Goal: Entertainment & Leisure: Consume media (video, audio)

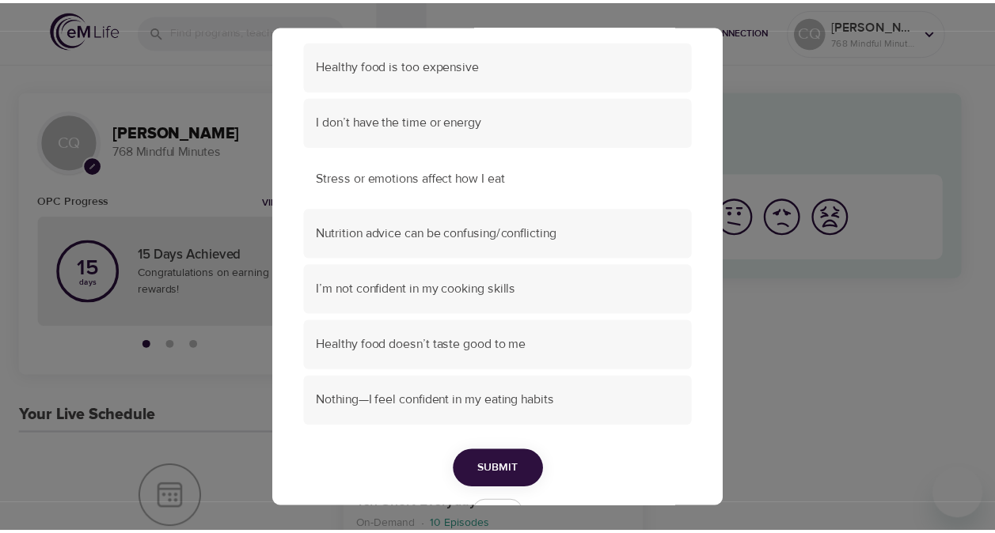
scroll to position [158, 0]
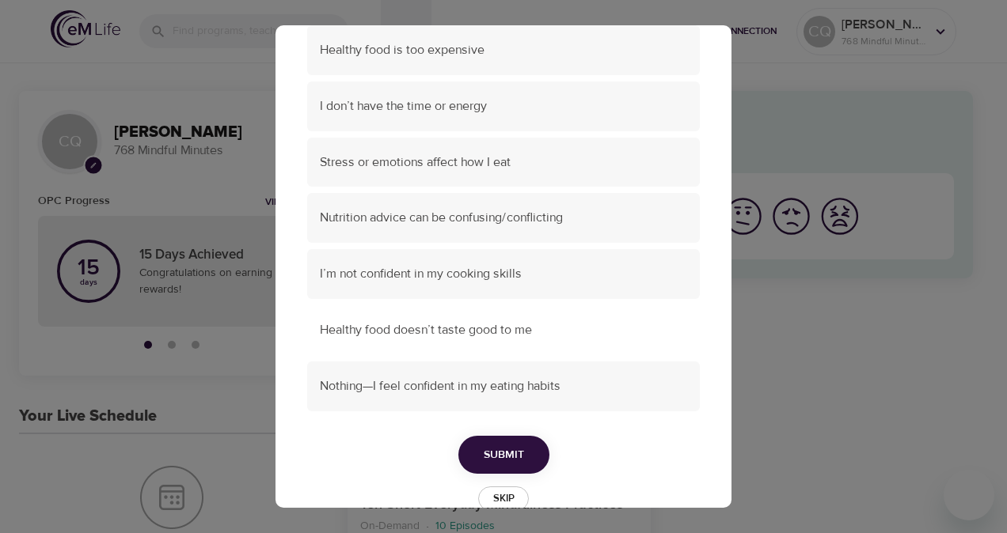
click at [446, 331] on span "Healthy food doesn’t taste good to me" at bounding box center [503, 330] width 367 height 18
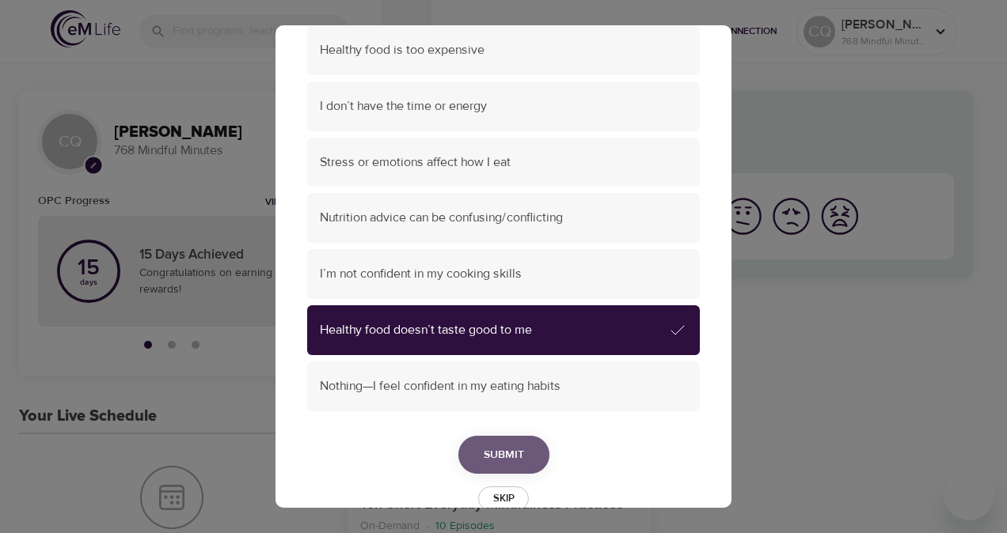
click at [490, 461] on span "Submit" at bounding box center [504, 456] width 40 height 20
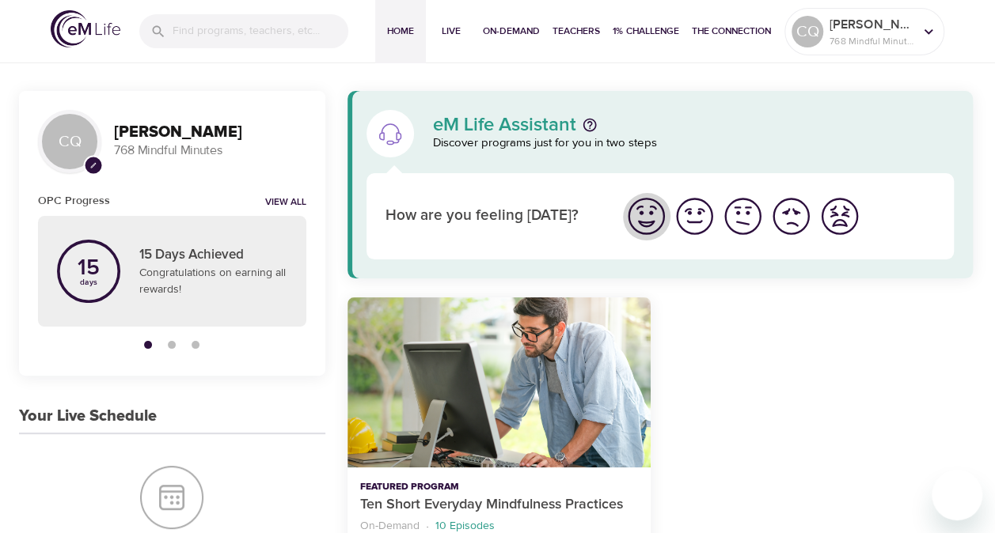
click at [653, 222] on img "I'm feeling great" at bounding box center [646, 217] width 44 height 44
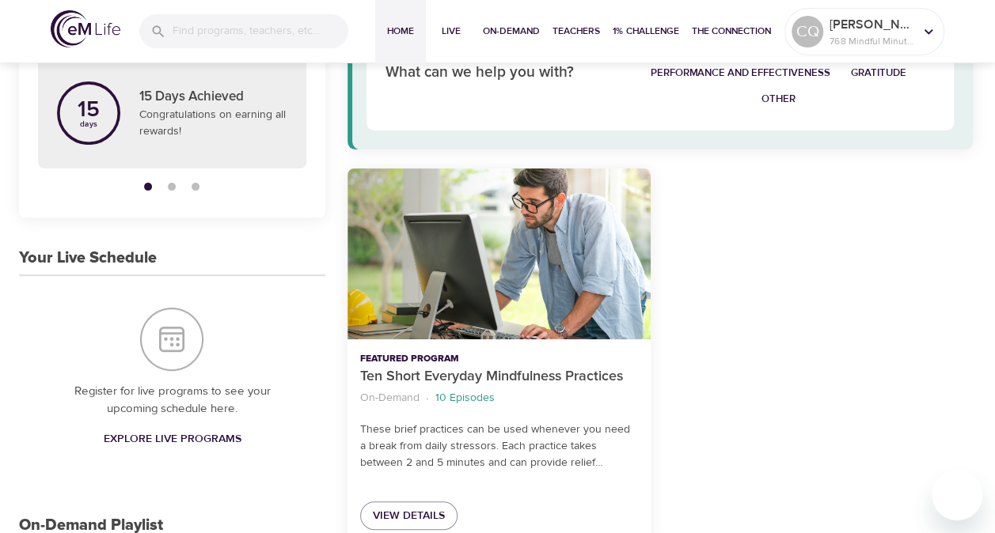
click at [159, 430] on span "Explore Live Programs" at bounding box center [172, 440] width 138 height 20
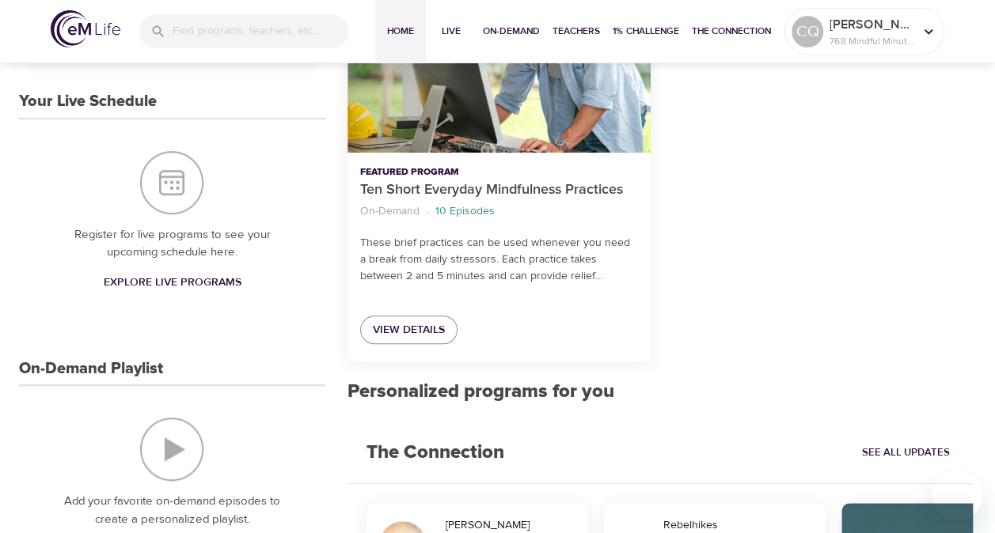
scroll to position [317, 0]
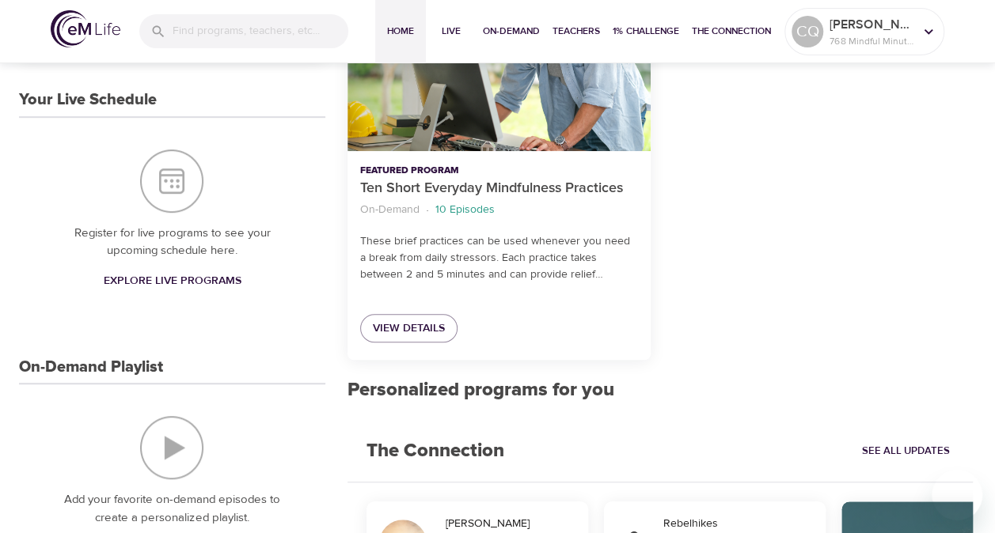
click at [80, 359] on h3 "On-Demand Playlist" at bounding box center [91, 368] width 144 height 18
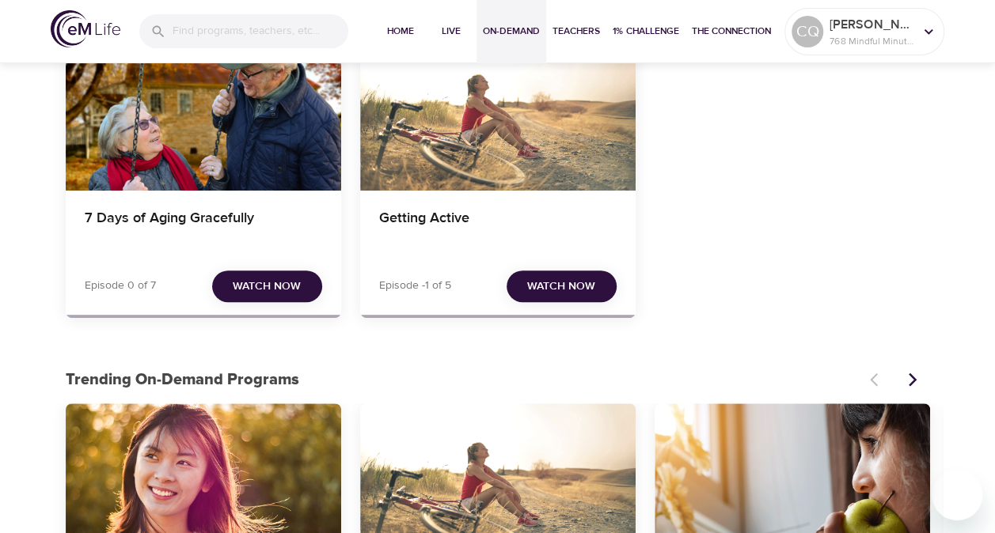
scroll to position [158, 0]
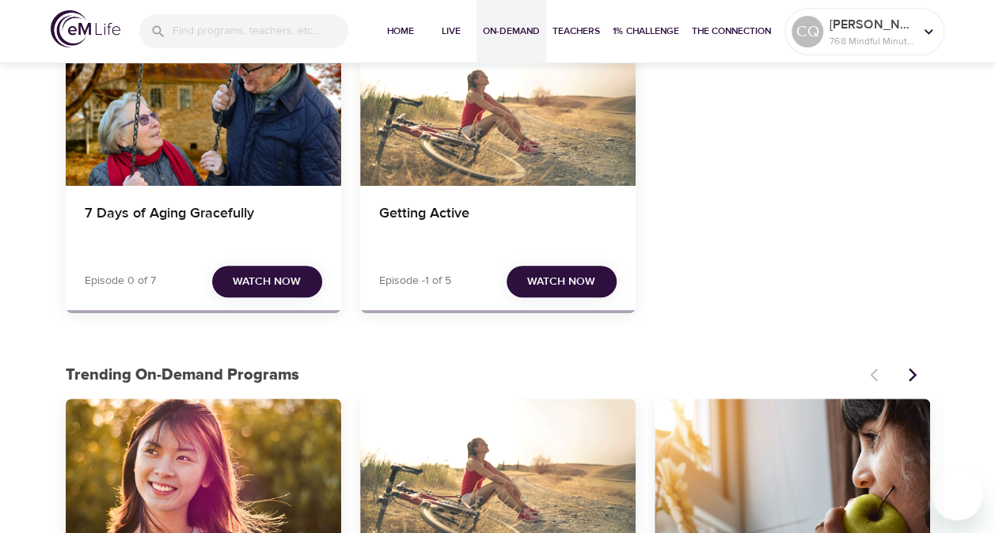
click at [551, 285] on span "Watch Now" at bounding box center [561, 282] width 68 height 20
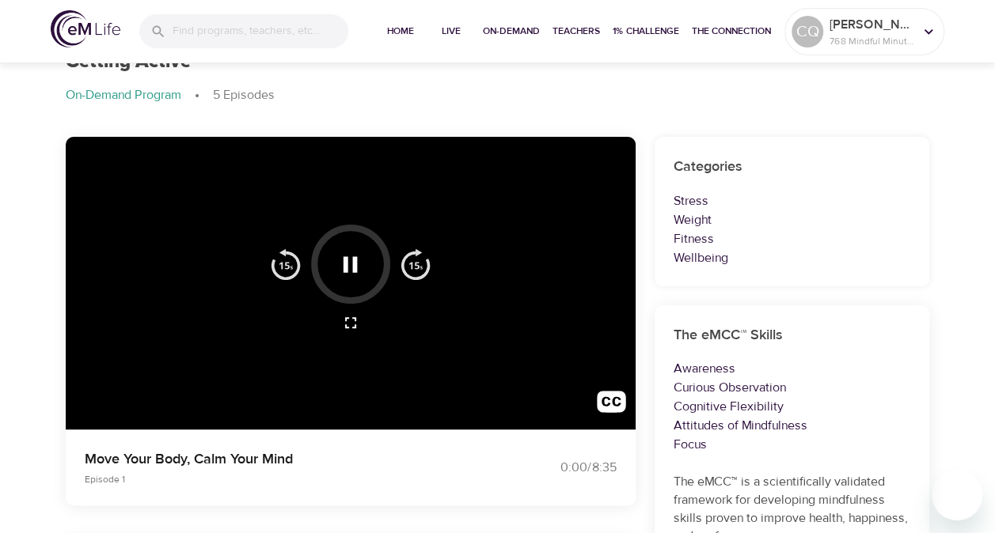
scroll to position [158, 0]
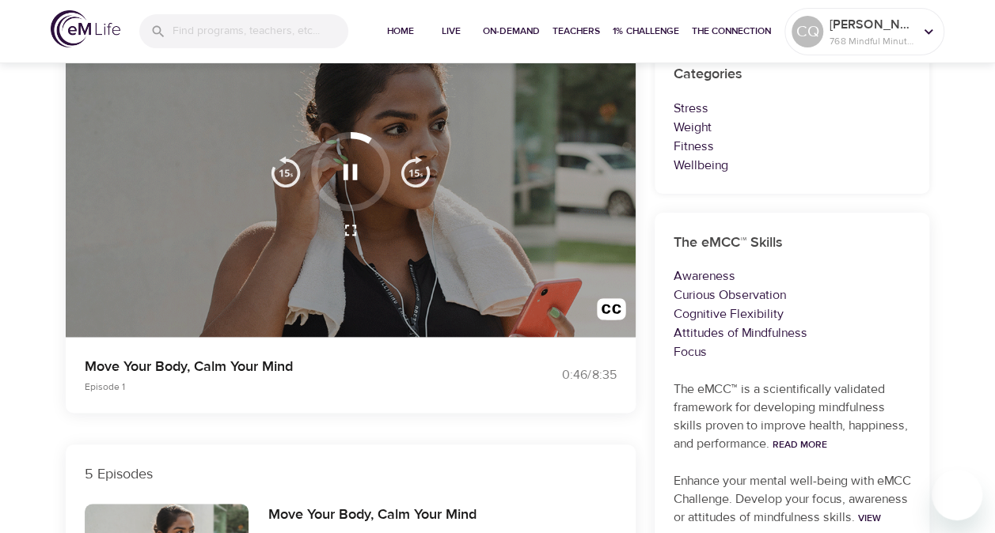
click at [429, 256] on div at bounding box center [351, 191] width 570 height 294
click at [348, 169] on icon "button" at bounding box center [350, 172] width 28 height 28
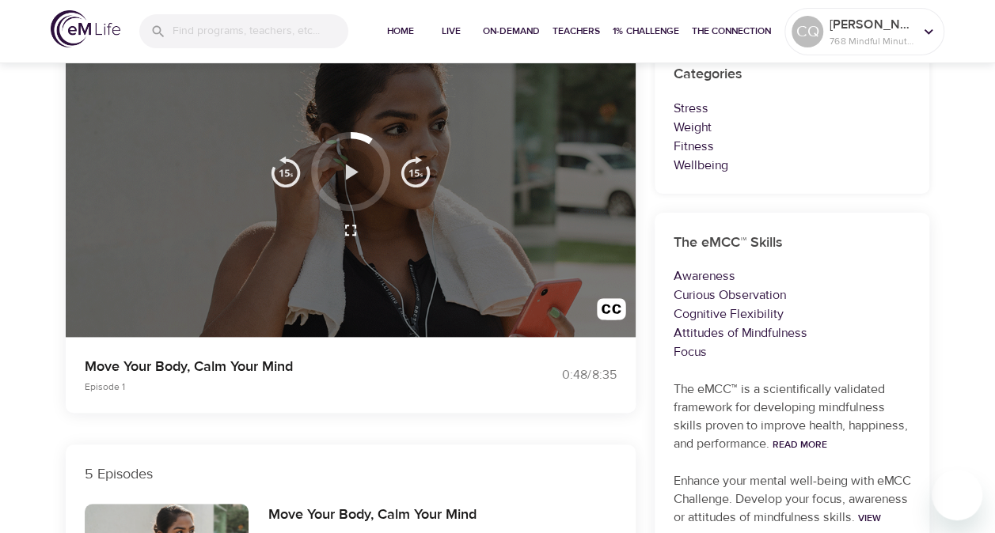
click at [348, 169] on icon "button" at bounding box center [352, 172] width 13 height 16
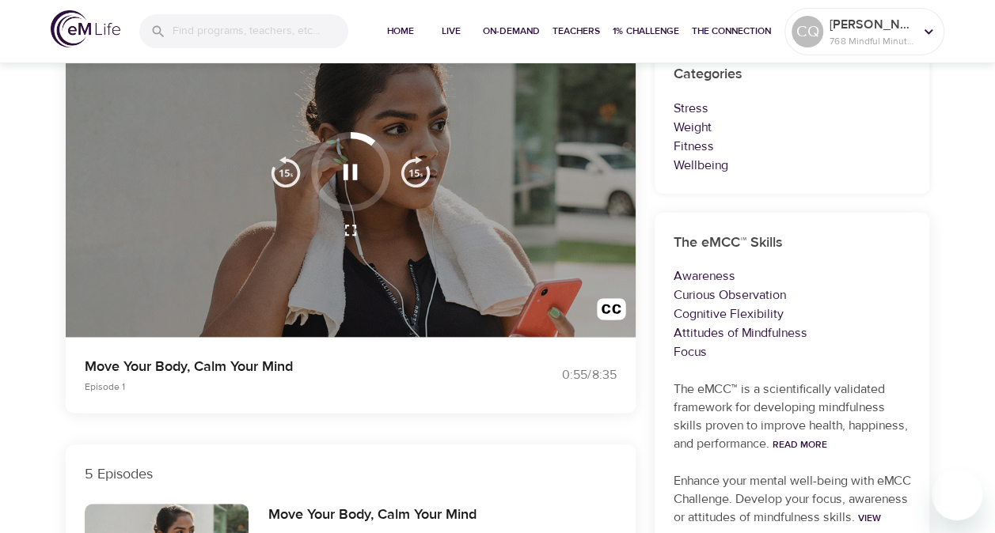
click at [355, 175] on icon "button" at bounding box center [350, 172] width 14 height 16
